Goal: Navigation & Orientation: Find specific page/section

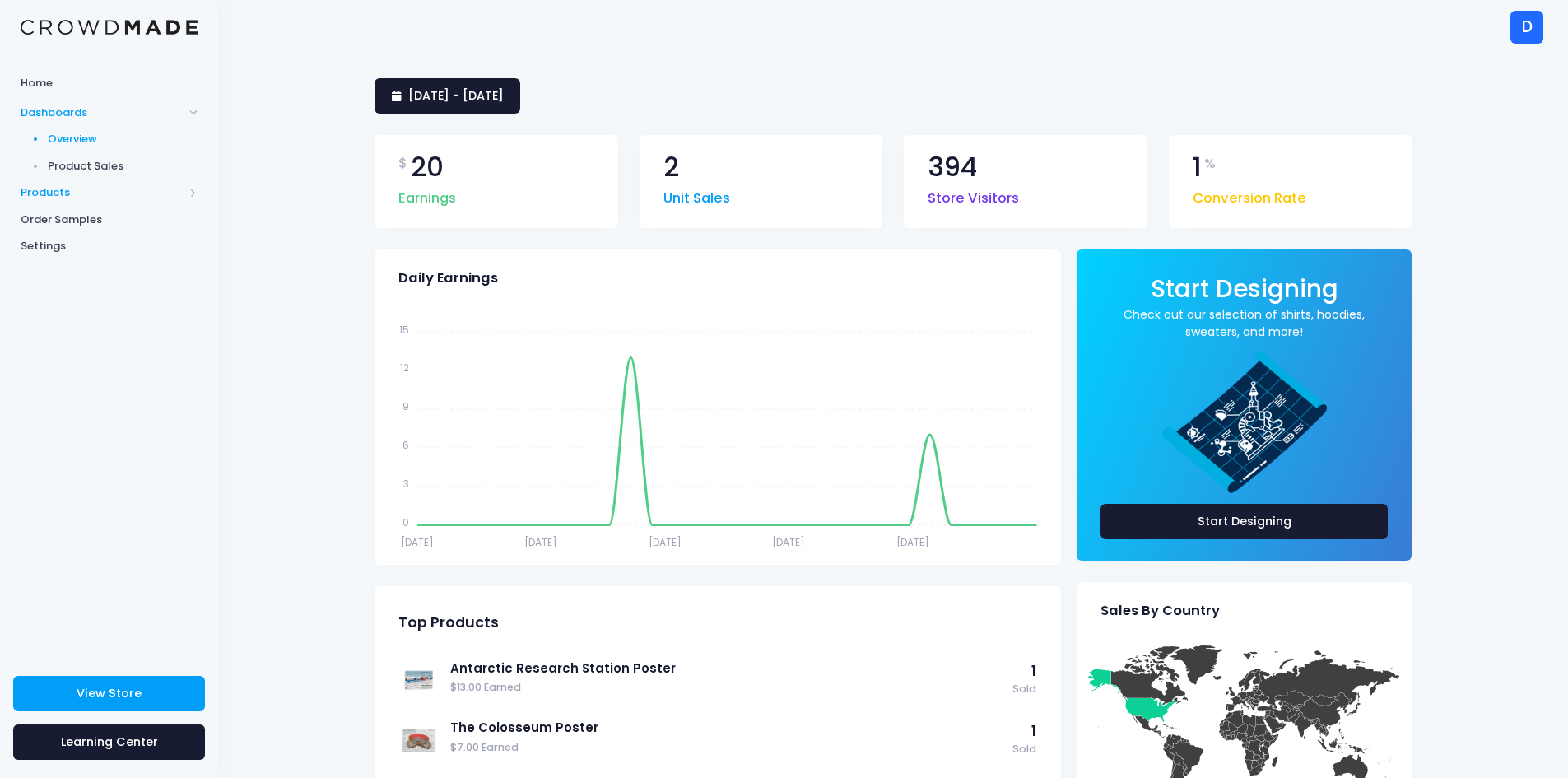
click at [67, 181] on span "Products" at bounding box center [109, 193] width 218 height 27
click at [81, 239] on span "Storefront" at bounding box center [123, 246] width 151 height 17
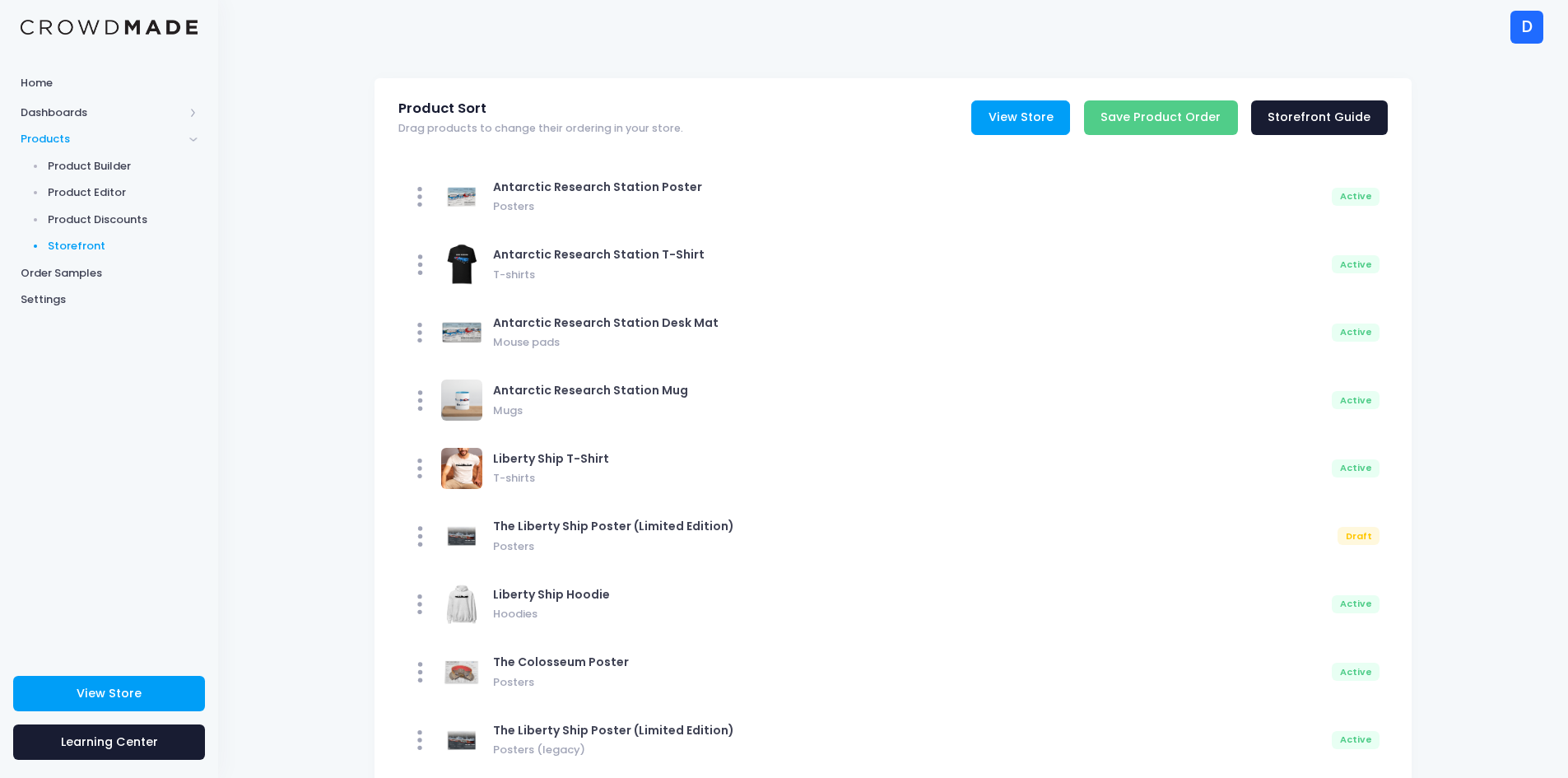
click at [1017, 107] on link "View Store" at bounding box center [1020, 118] width 98 height 36
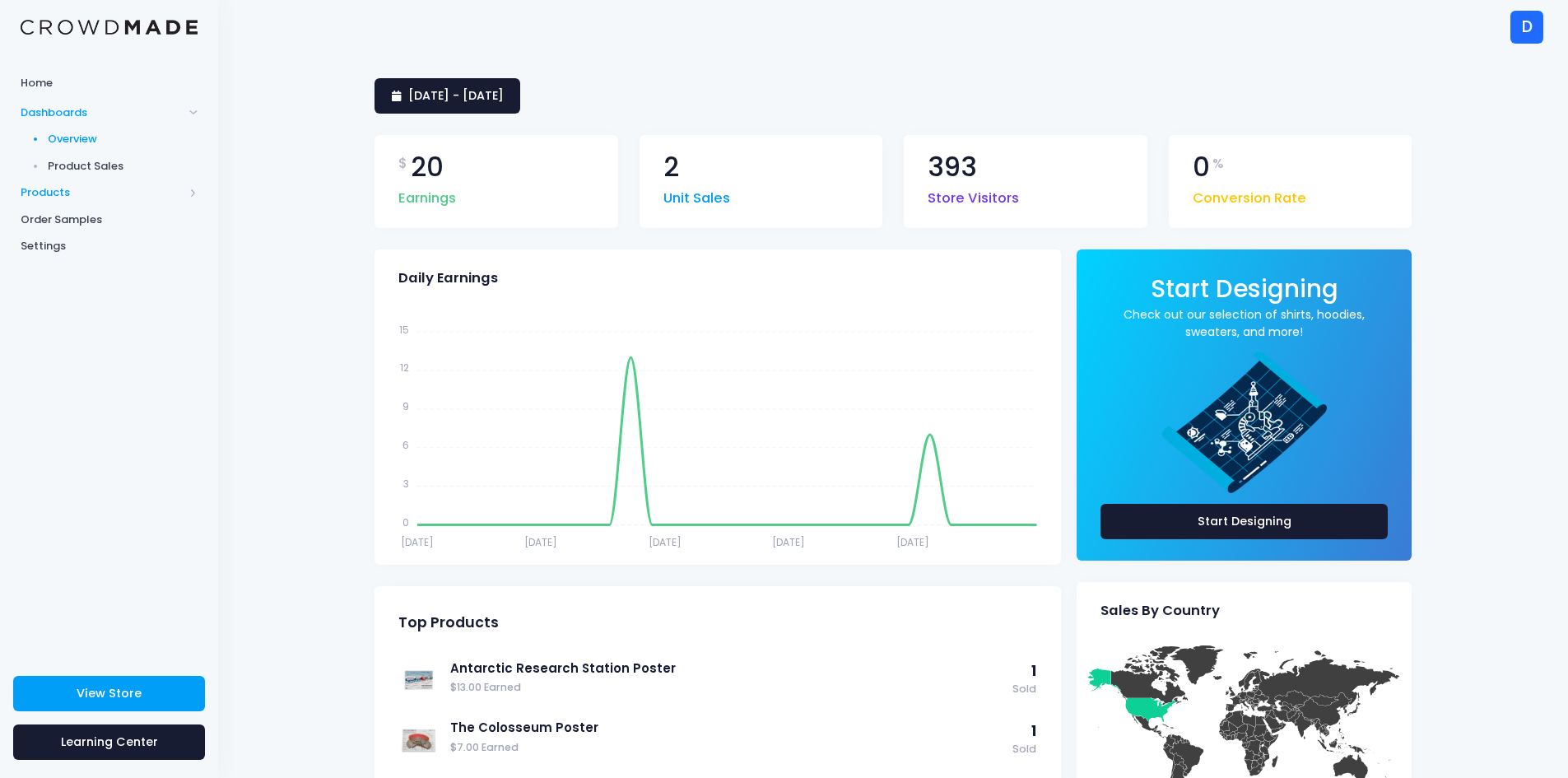
click at [65, 183] on span "Products" at bounding box center [109, 193] width 218 height 27
click at [74, 246] on span "Storefront" at bounding box center [123, 246] width 151 height 17
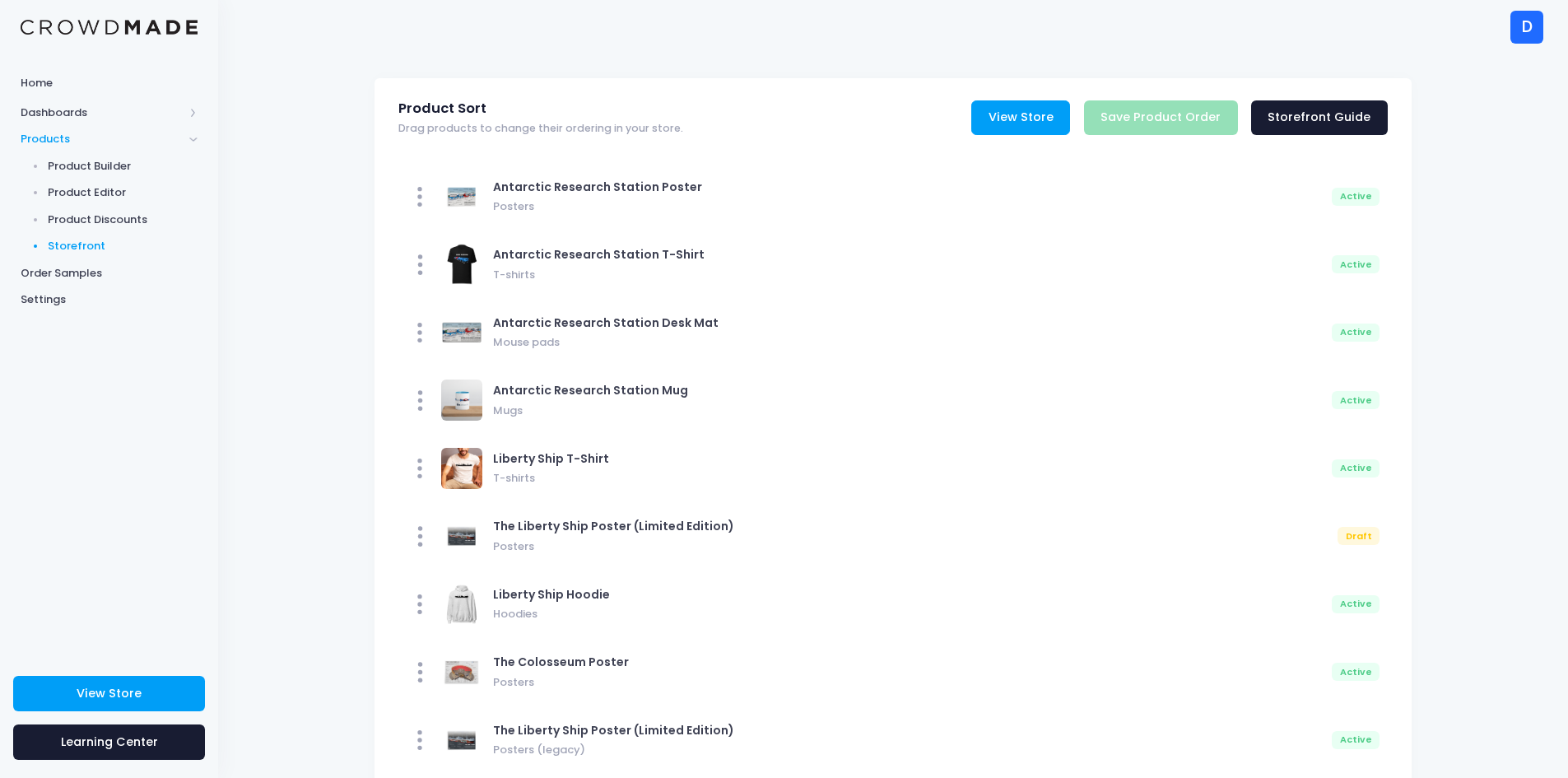
click at [1012, 117] on link "View Store" at bounding box center [1020, 118] width 98 height 36
